Goal: Task Accomplishment & Management: Manage account settings

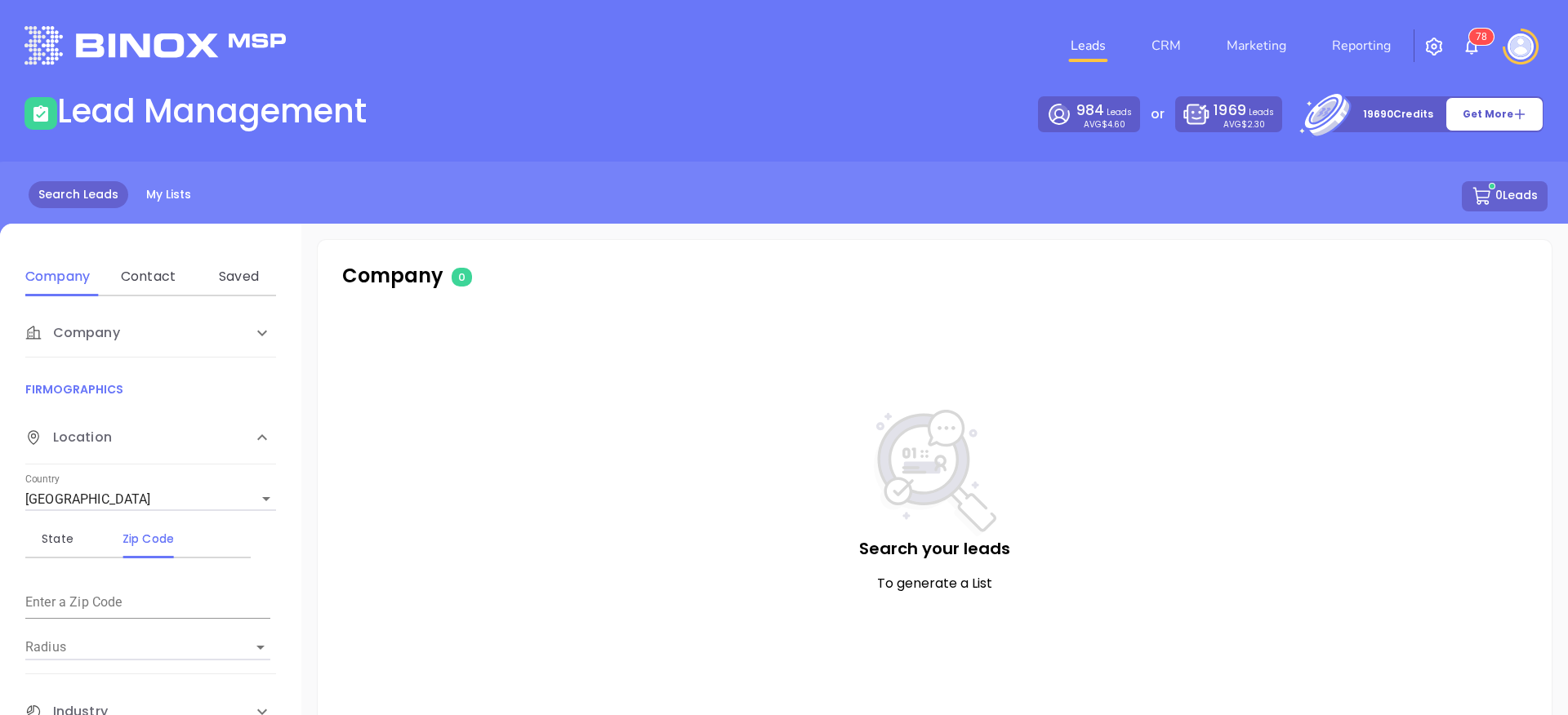
click at [1532, 48] on img at bounding box center [1521, 47] width 27 height 27
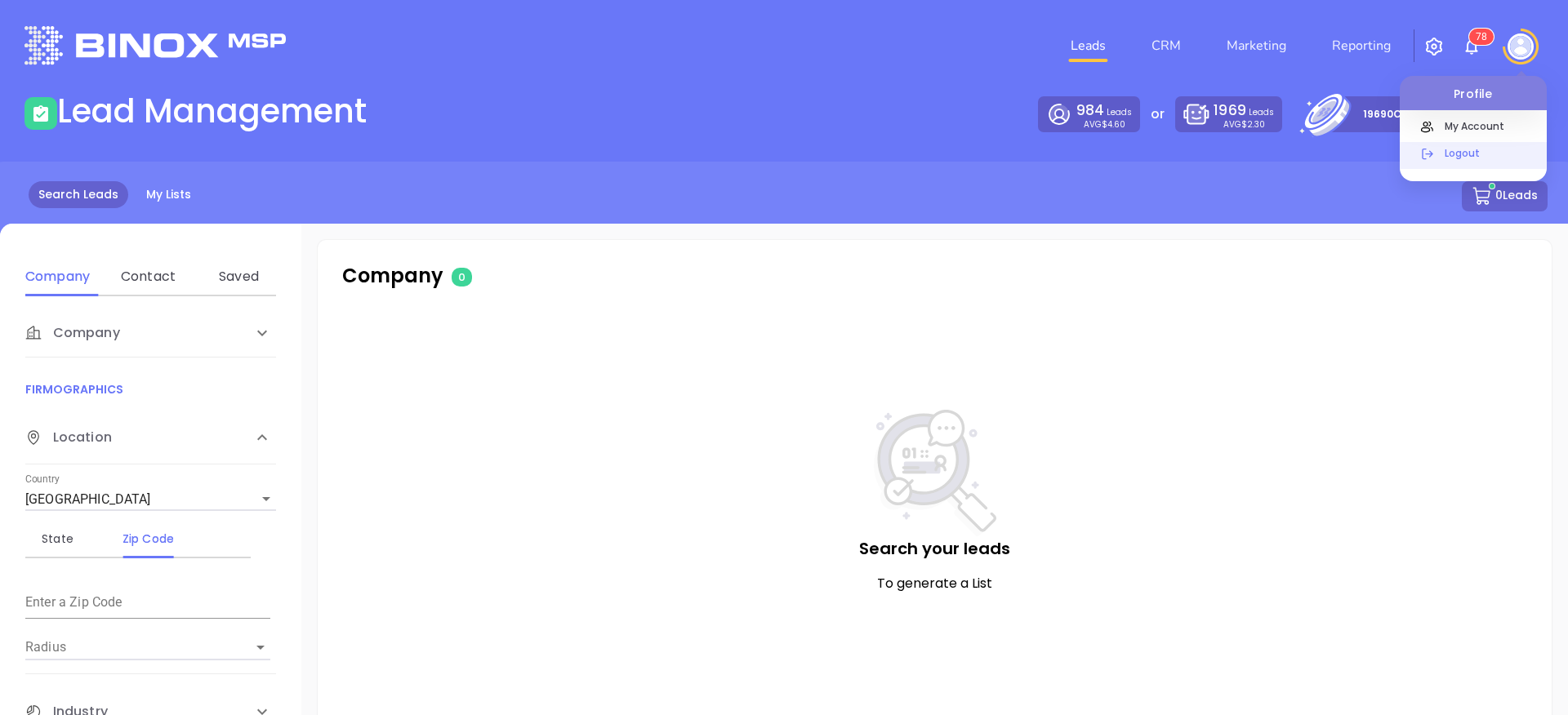
click at [1471, 159] on p "Logout" at bounding box center [1492, 152] width 111 height 17
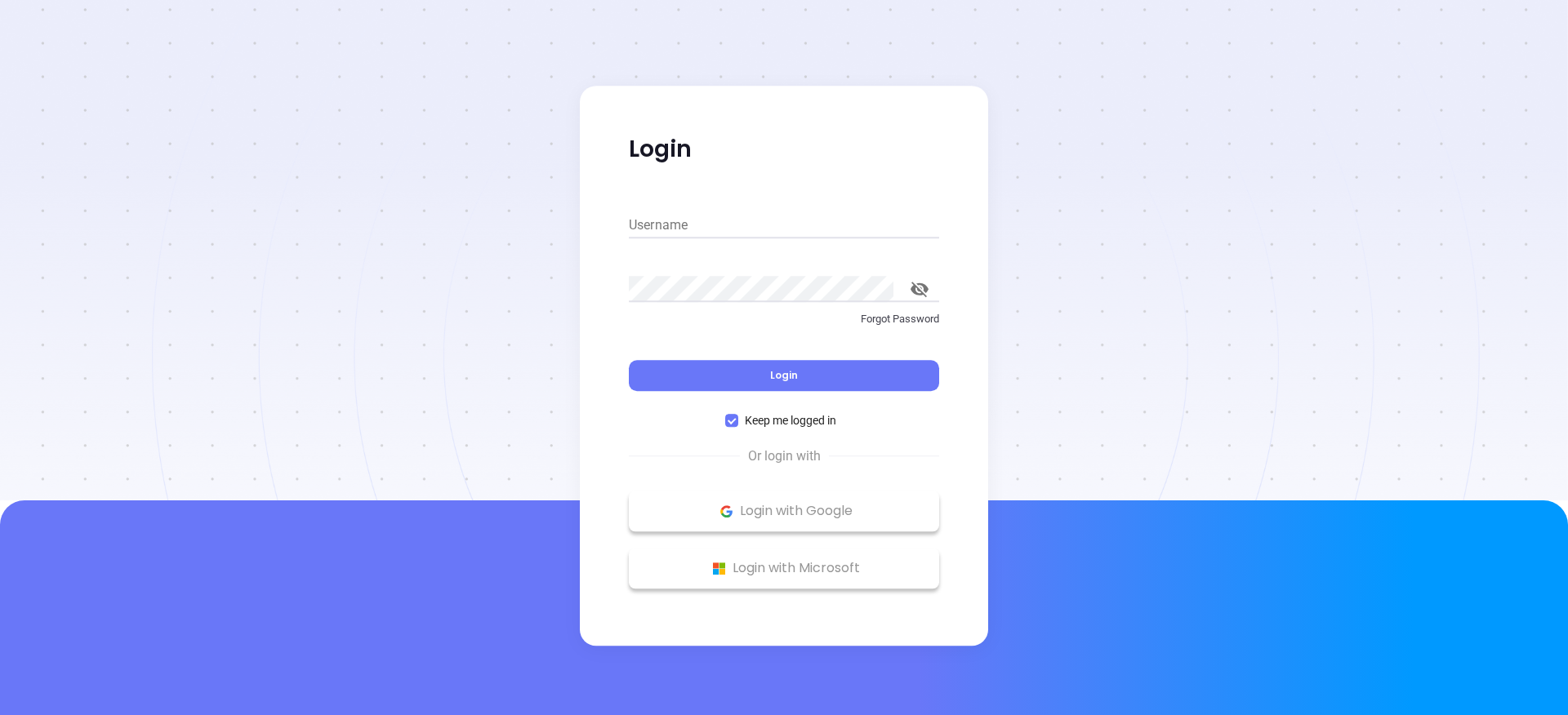
type input "[PERSON_NAME][EMAIL_ADDRESS][DOMAIN_NAME]"
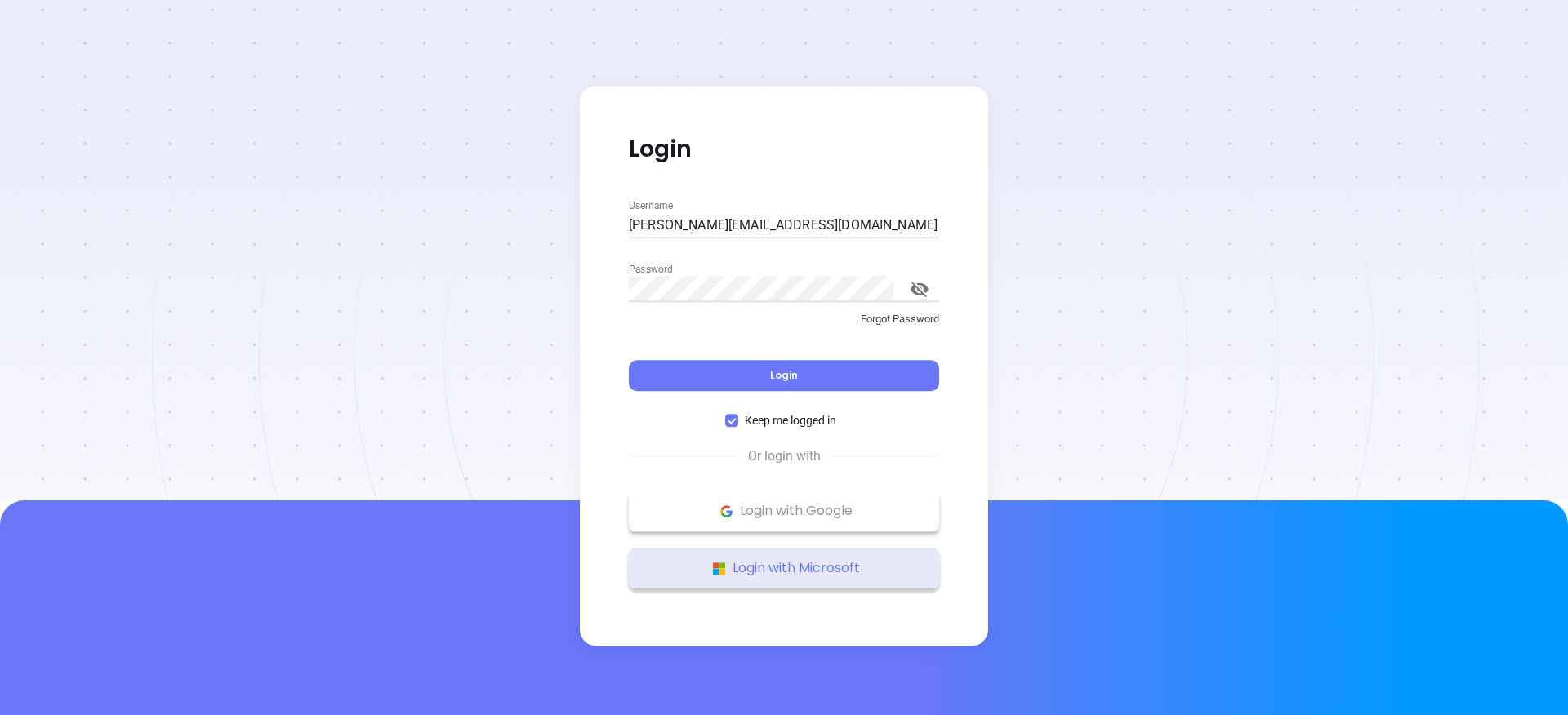
click at [873, 566] on p "Login with Microsoft" at bounding box center [784, 568] width 294 height 25
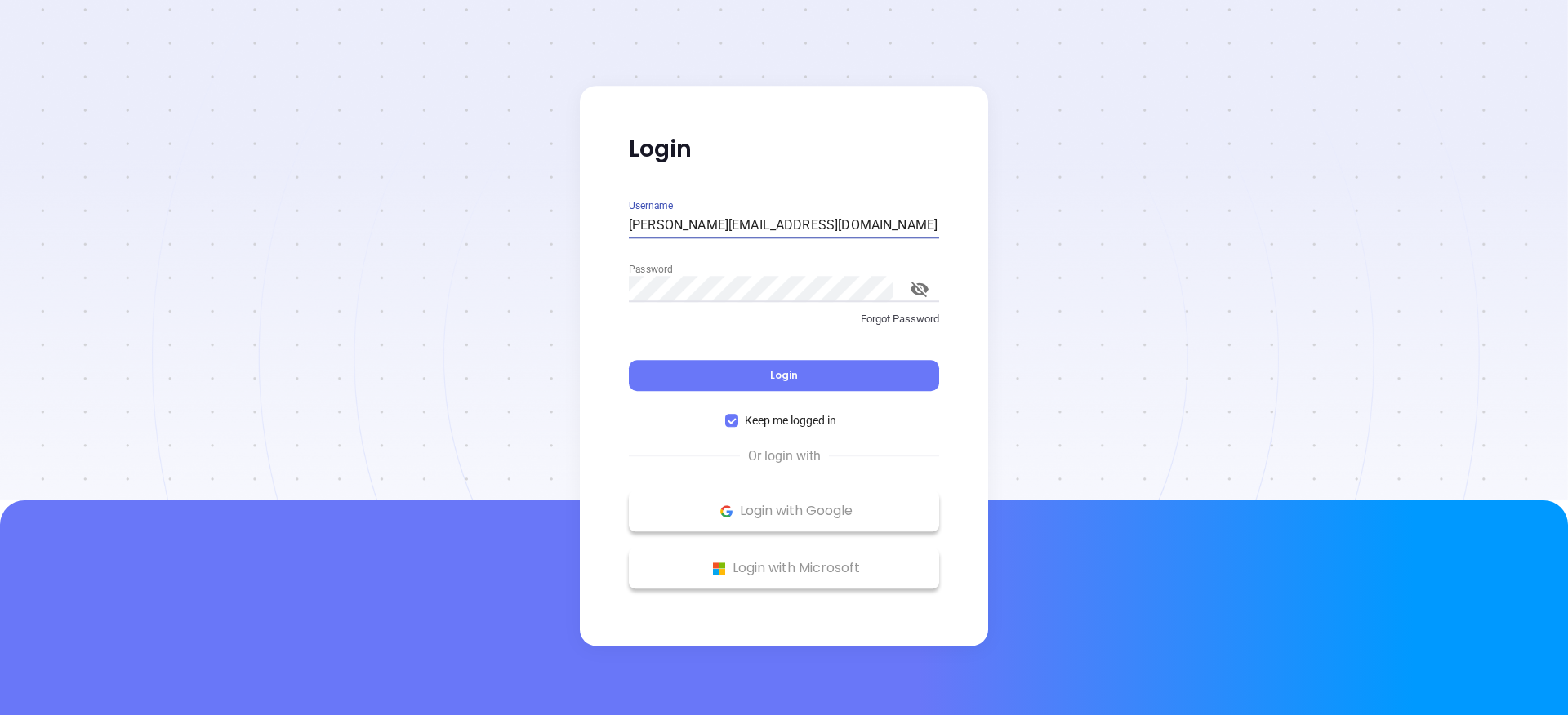
click at [753, 227] on input "[PERSON_NAME][EMAIL_ADDRESS][DOMAIN_NAME]" at bounding box center [784, 226] width 311 height 27
click at [647, 218] on input "[PERSON_NAME][EMAIL_ADDRESS][DOMAIN_NAME]" at bounding box center [784, 226] width 311 height 27
type input "dromero@binoxmsp.com"
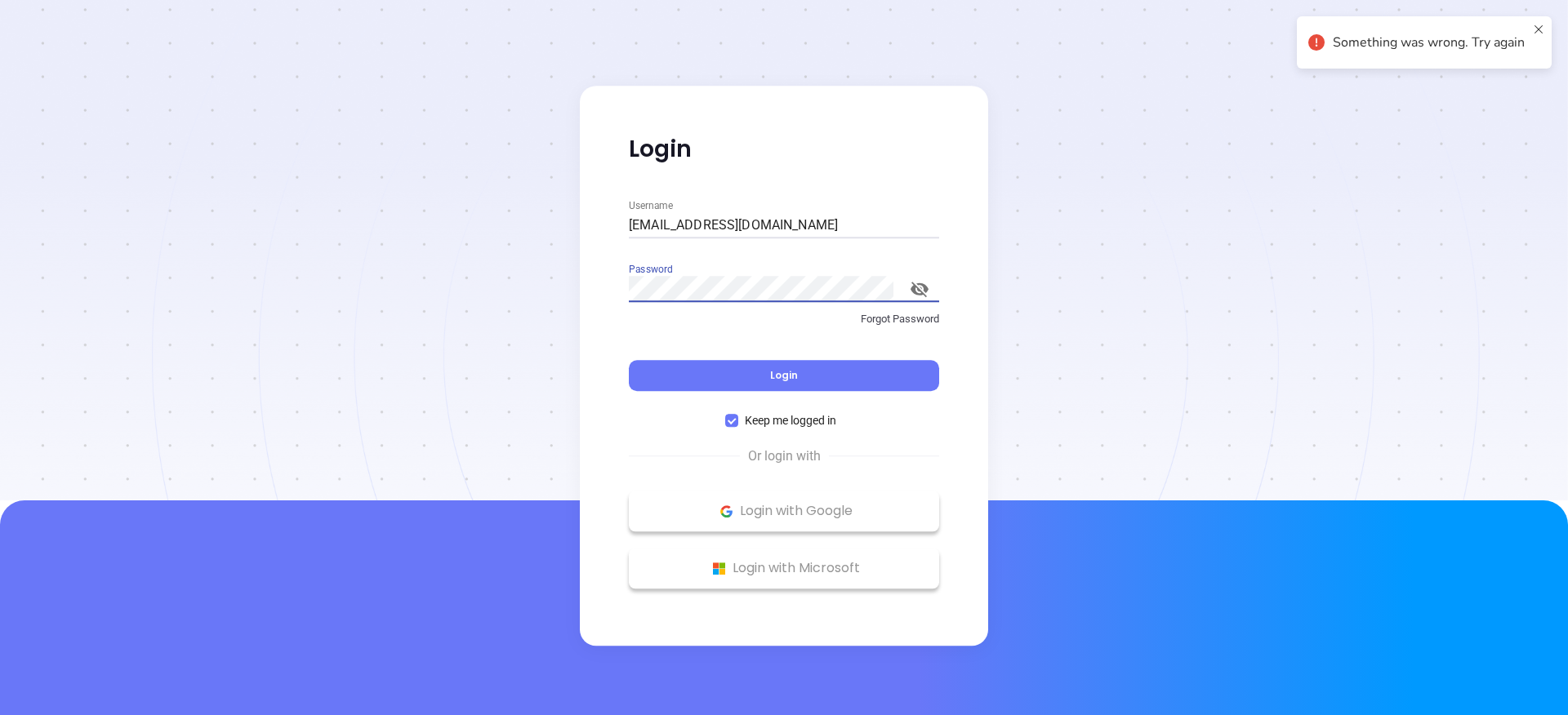
click at [462, 272] on div at bounding box center [784, 250] width 1568 height 500
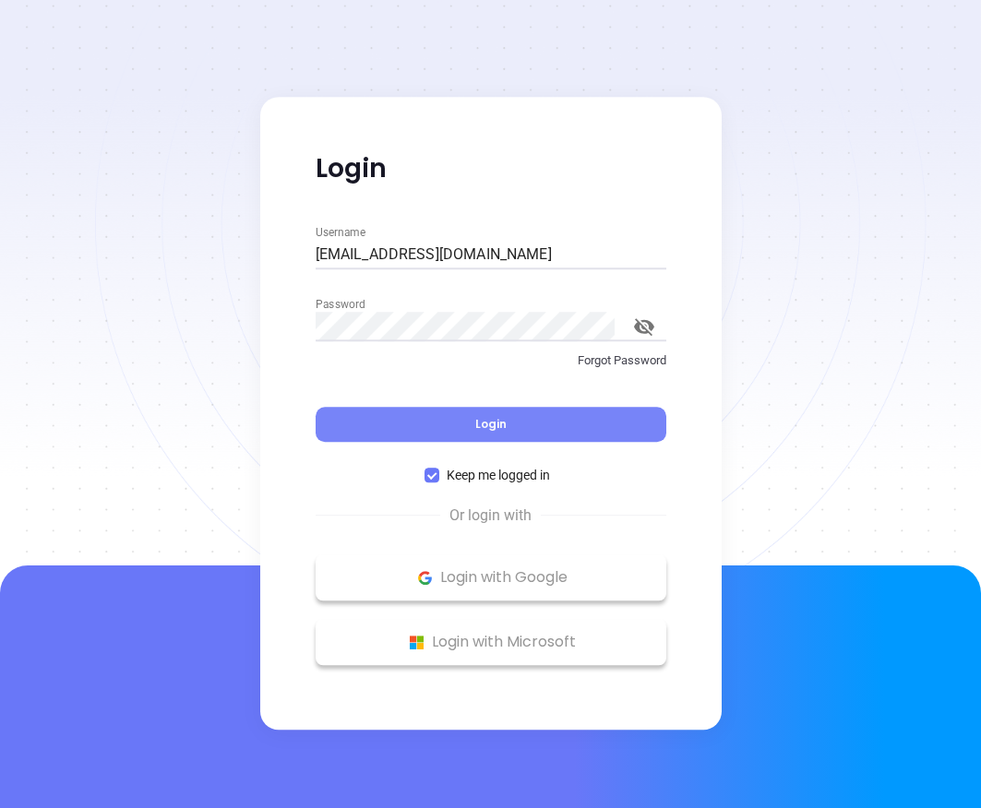
click at [530, 417] on button "Login" at bounding box center [490, 424] width 351 height 35
click at [645, 324] on icon "toggle password visibility" at bounding box center [644, 327] width 20 height 18
click at [350, 424] on button "Login" at bounding box center [490, 424] width 351 height 35
click at [359, 397] on div "Login" at bounding box center [490, 413] width 351 height 57
click at [363, 410] on button "Login" at bounding box center [490, 424] width 351 height 35
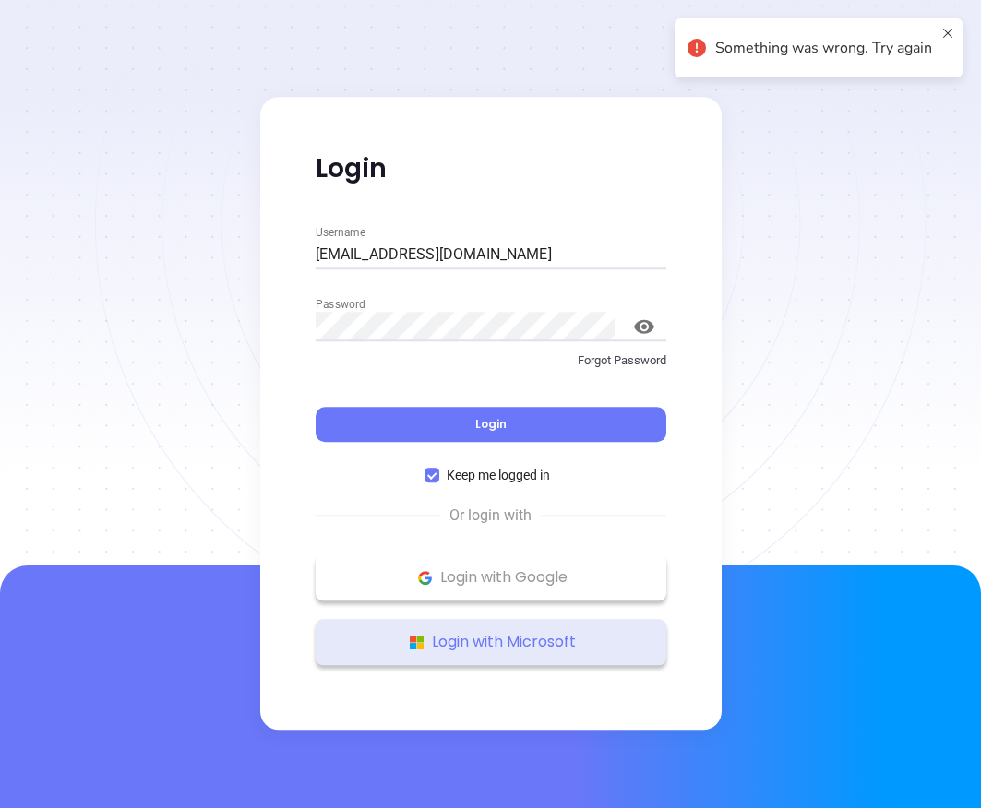
click at [521, 633] on p "Login with Microsoft" at bounding box center [491, 642] width 332 height 28
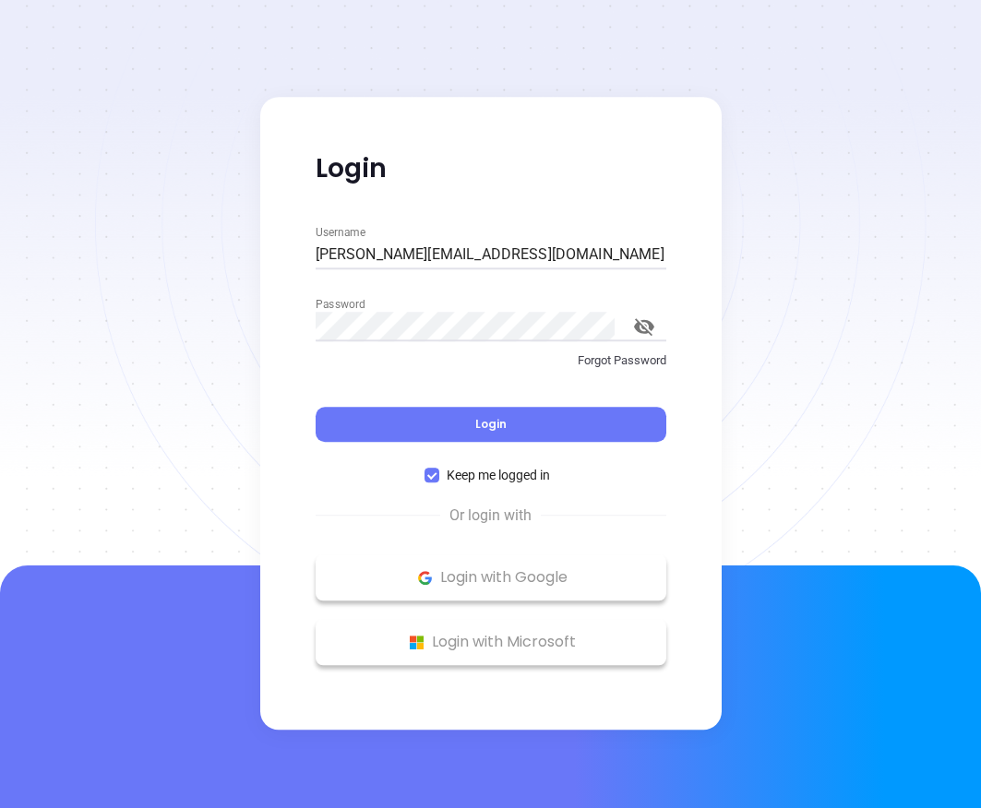
click at [340, 256] on input "[PERSON_NAME][EMAIL_ADDRESS][DOMAIN_NAME]" at bounding box center [490, 255] width 351 height 30
type input "[PERSON_NAME][EMAIL_ADDRESS][DOMAIN_NAME]"
click at [555, 251] on input "[PERSON_NAME][EMAIL_ADDRESS][DOMAIN_NAME]" at bounding box center [490, 255] width 351 height 30
click at [635, 319] on icon "toggle password visibility" at bounding box center [644, 327] width 20 height 18
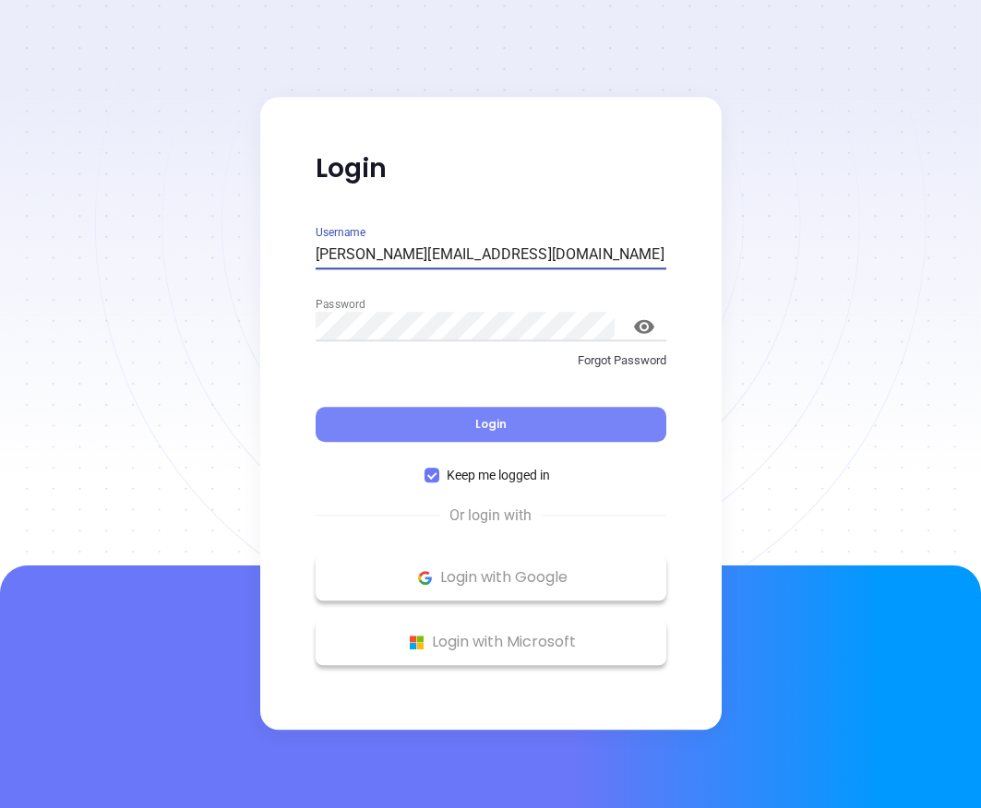
click at [478, 416] on span "Login" at bounding box center [490, 424] width 31 height 16
